Goal: Transaction & Acquisition: Purchase product/service

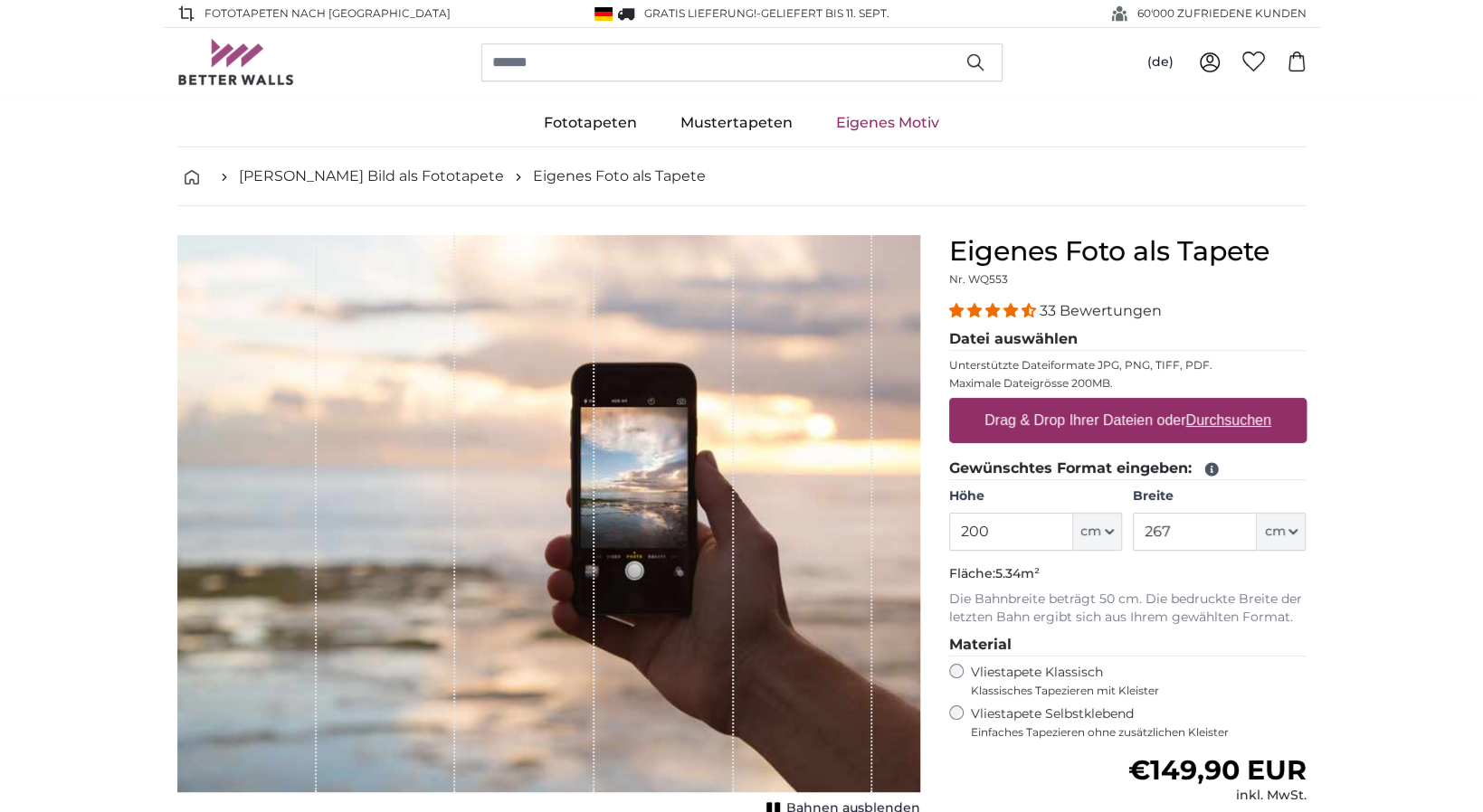
click at [1029, 419] on label "Drag & Drop Ihrer Dateien oder Durchsuchen" at bounding box center [1128, 421] width 301 height 36
click at [1029, 404] on input "Drag & Drop Ihrer Dateien oder Durchsuchen" at bounding box center [1128, 401] width 357 height 6
type input "**********"
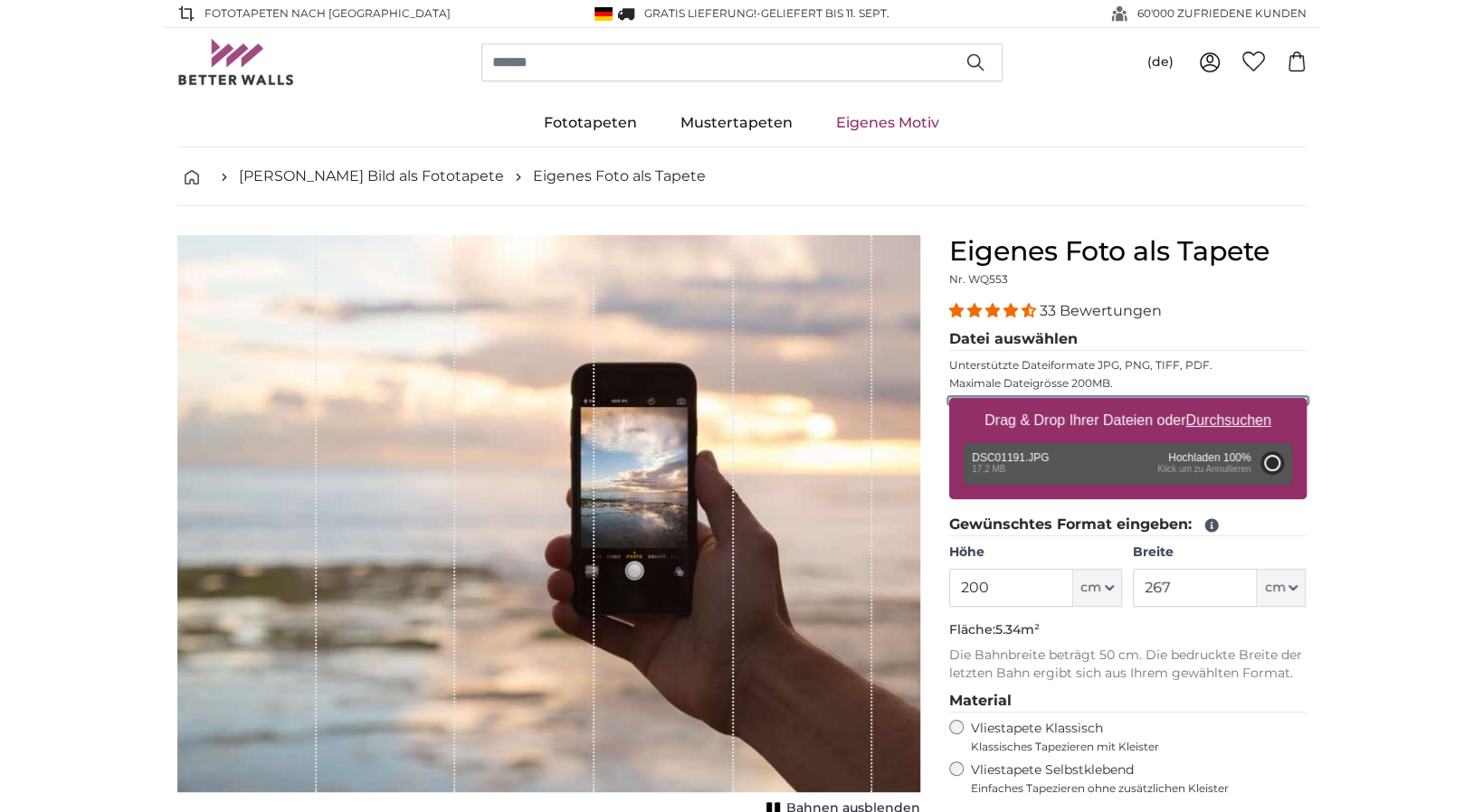
type input "356"
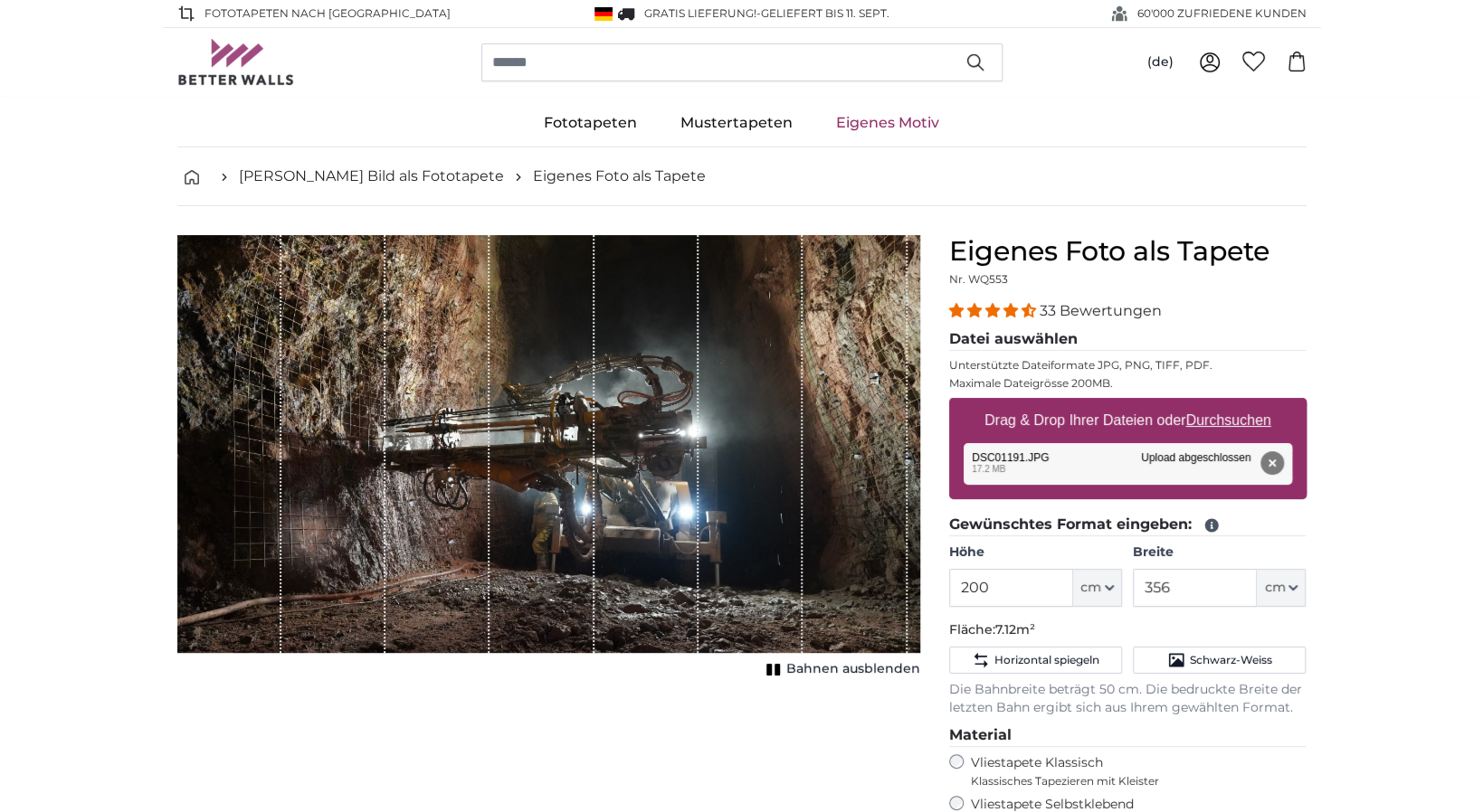
click at [661, 328] on div "1 of 1" at bounding box center [646, 444] width 104 height 418
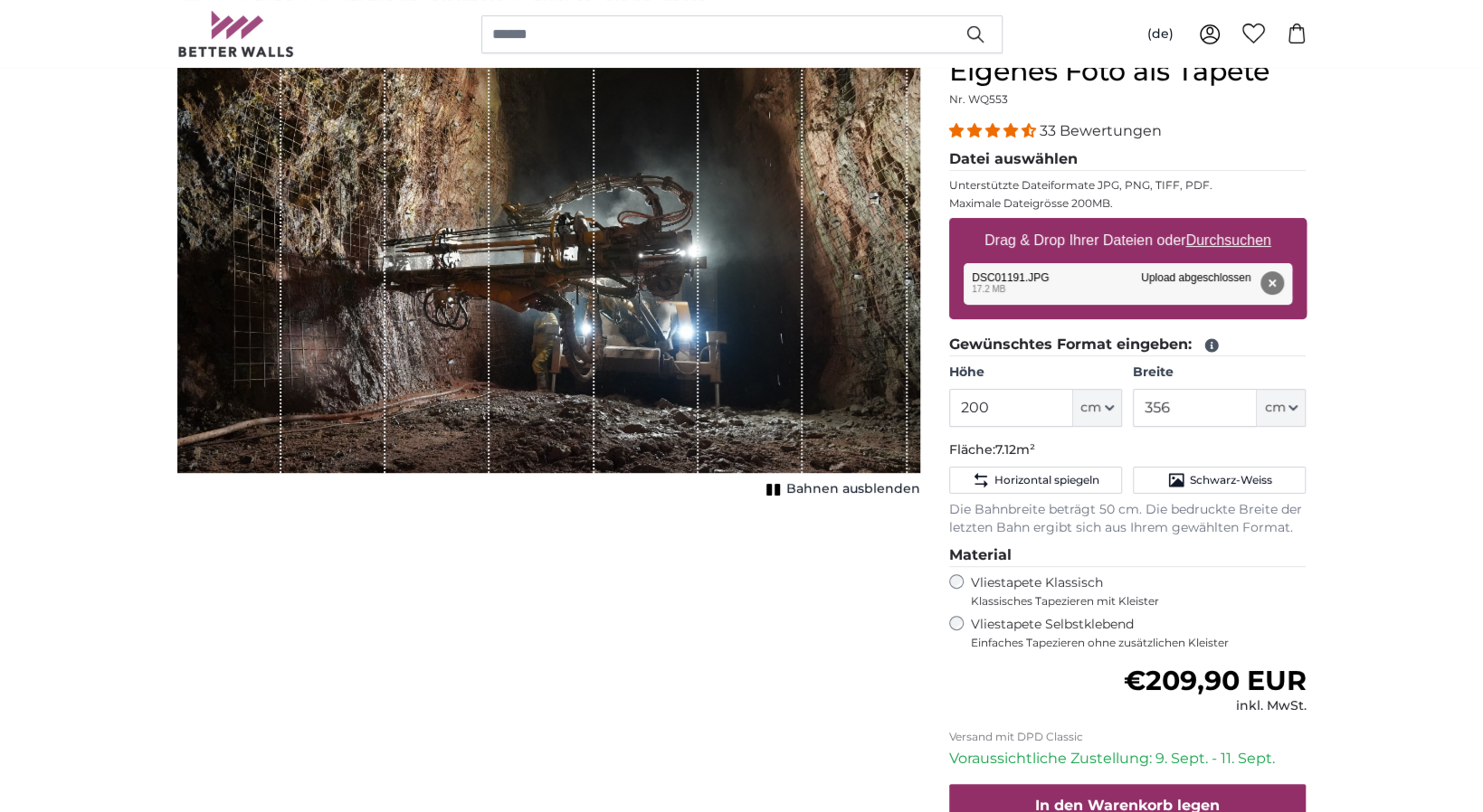
scroll to position [271, 0]
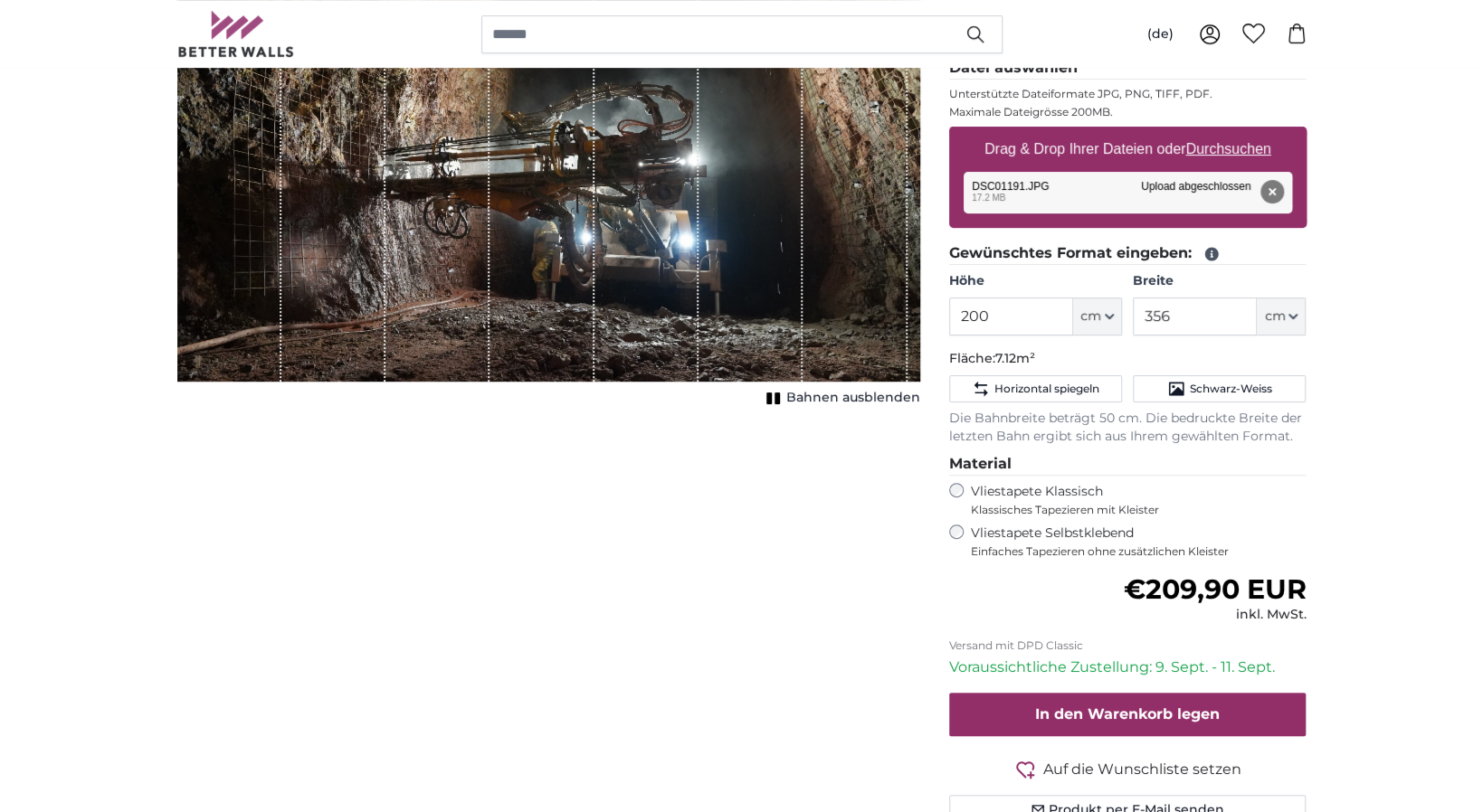
click at [808, 399] on span "Bahnen ausblenden" at bounding box center [853, 397] width 134 height 18
click at [808, 399] on span "Bahnen einblenden" at bounding box center [853, 397] width 133 height 18
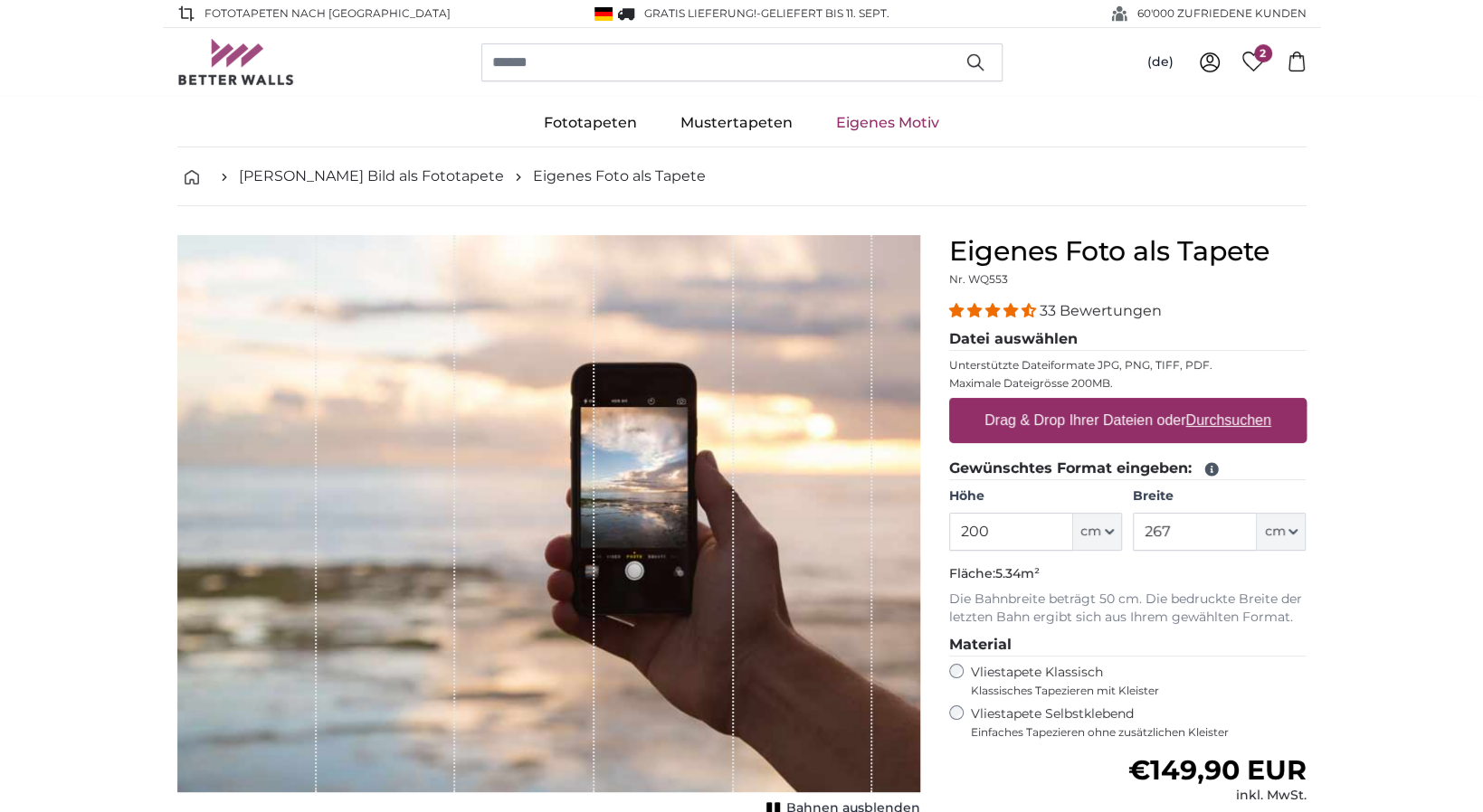
click at [1078, 302] on span "33 Bewertungen" at bounding box center [1101, 310] width 122 height 17
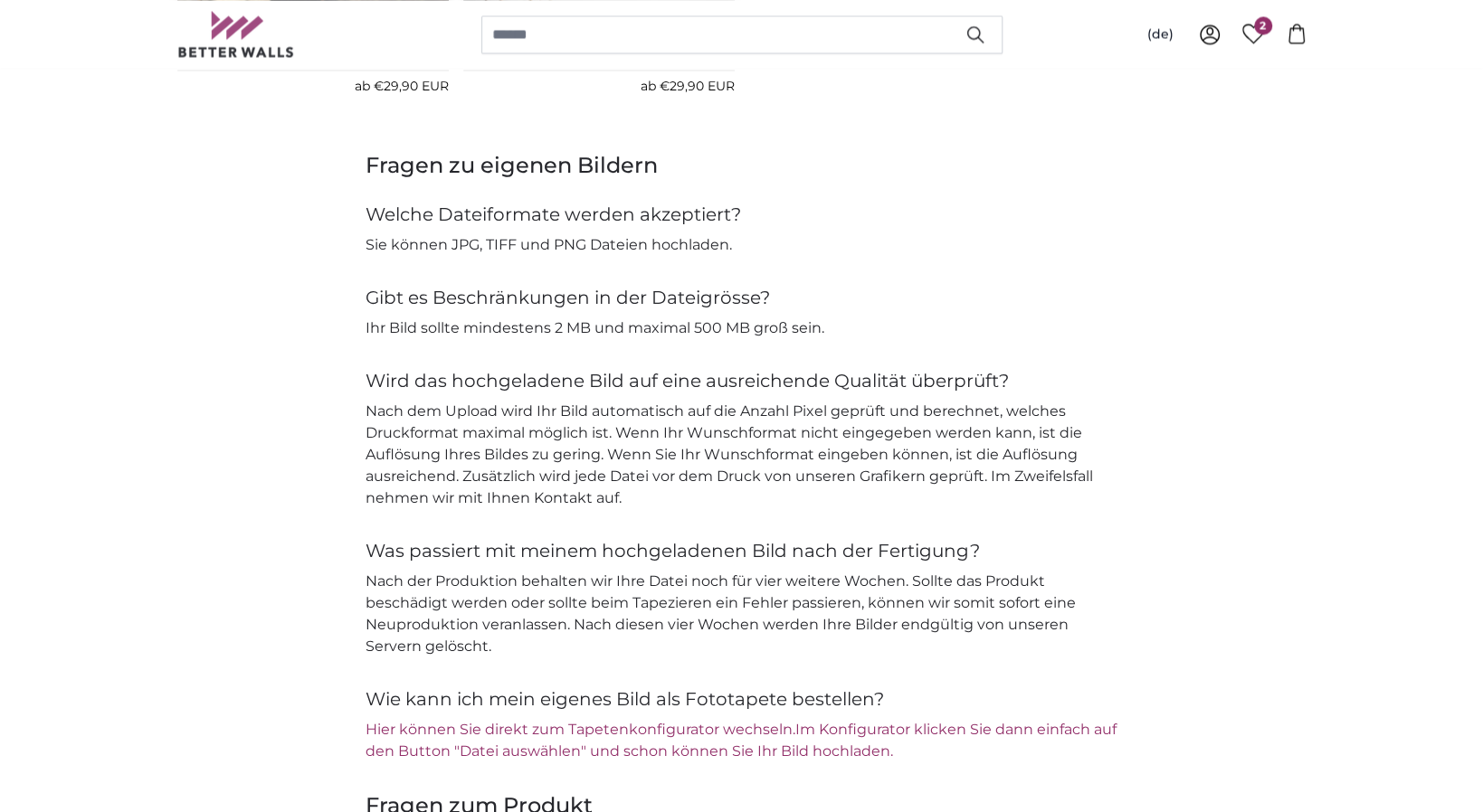
scroll to position [1496, 0]
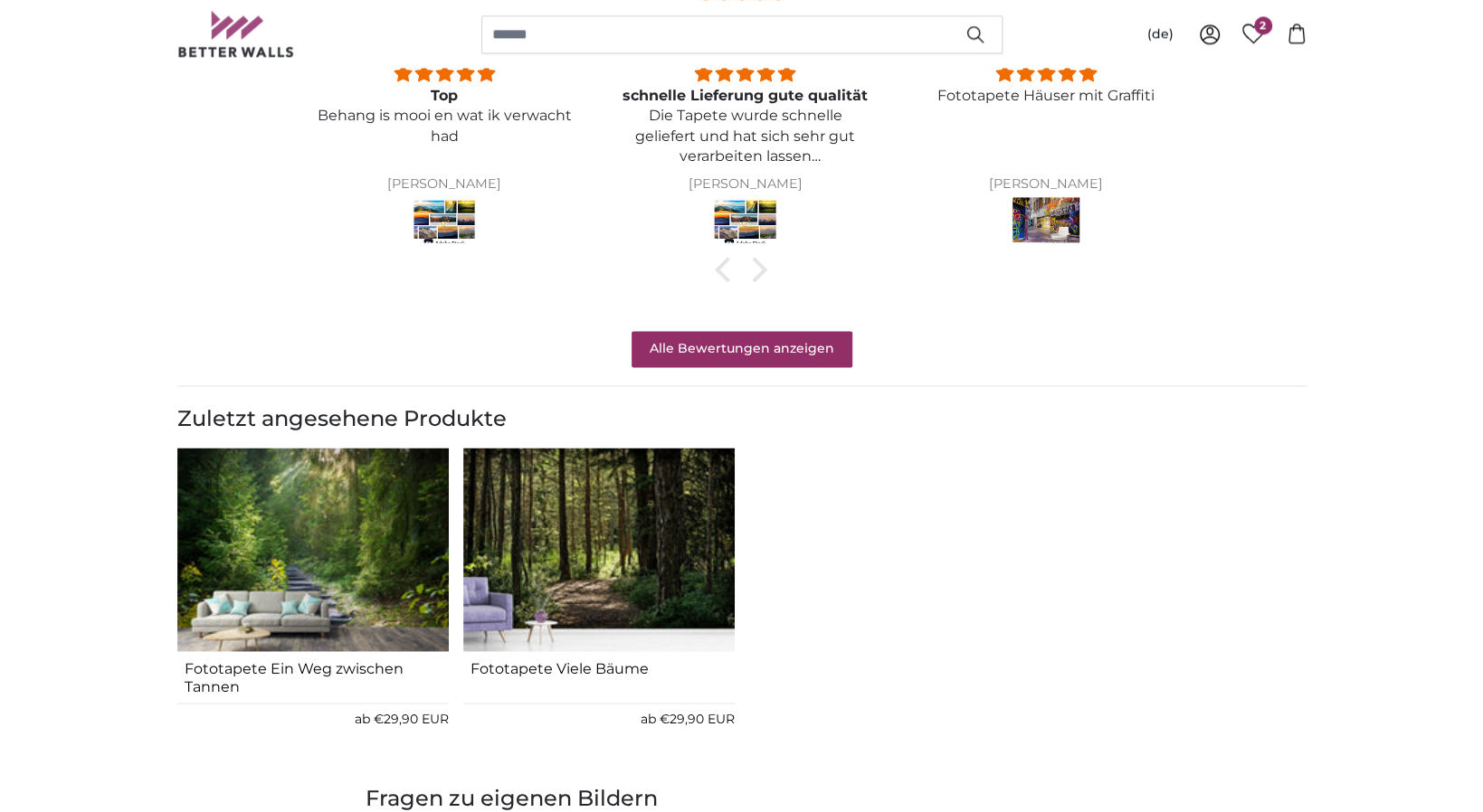
click at [291, 531] on img "1 of 2" at bounding box center [312, 549] width 271 height 205
